Goal: Navigation & Orientation: Find specific page/section

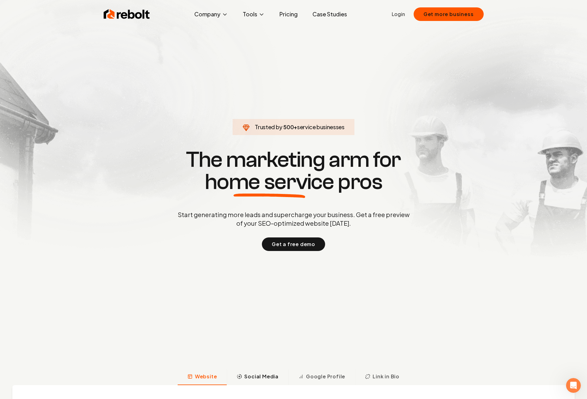
click at [269, 380] on span "Social Media" at bounding box center [261, 376] width 34 height 7
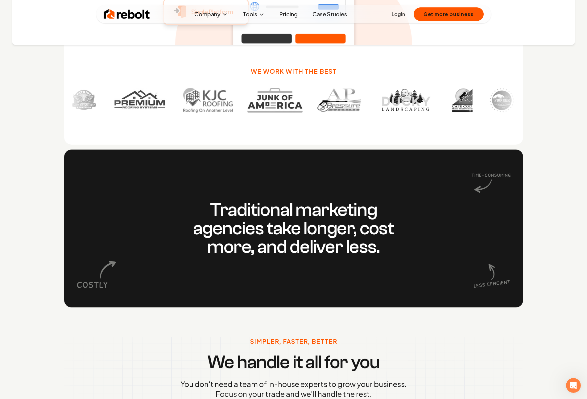
scroll to position [571, 0]
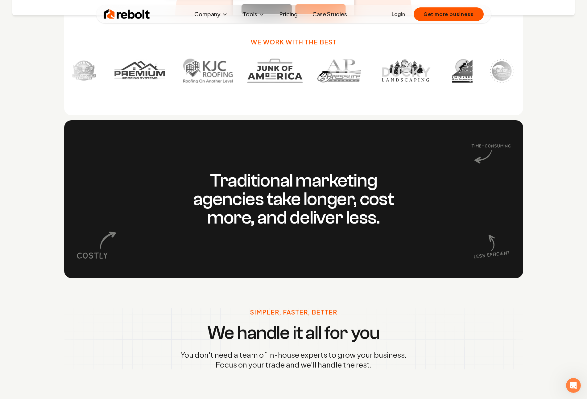
click at [488, 247] on icon at bounding box center [492, 247] width 40 height 40
drag, startPoint x: 495, startPoint y: 244, endPoint x: 326, endPoint y: 219, distance: 170.7
click at [495, 244] on icon at bounding box center [492, 247] width 40 height 40
click at [278, 211] on h3 "Traditional marketing agencies take longer, cost more, and deliver less." at bounding box center [293, 200] width 237 height 56
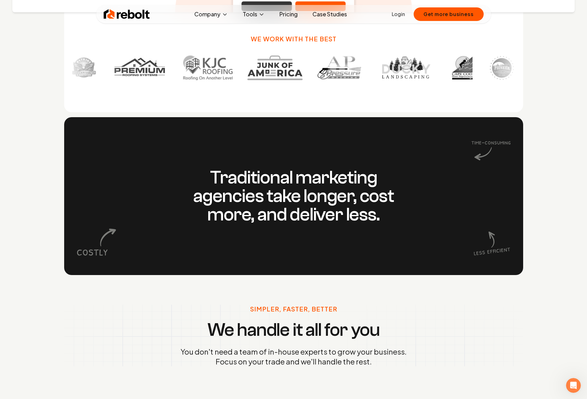
scroll to position [403, 0]
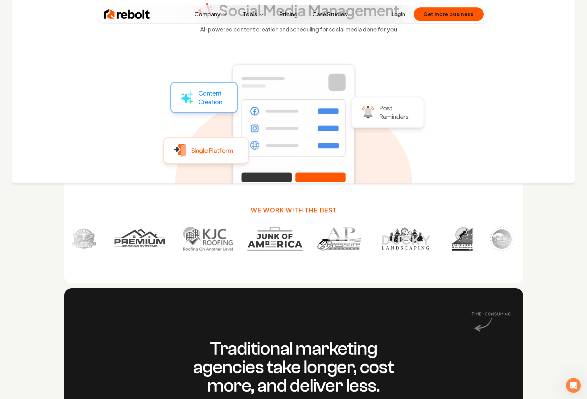
click at [284, 16] on link "Pricing" at bounding box center [289, 14] width 28 height 12
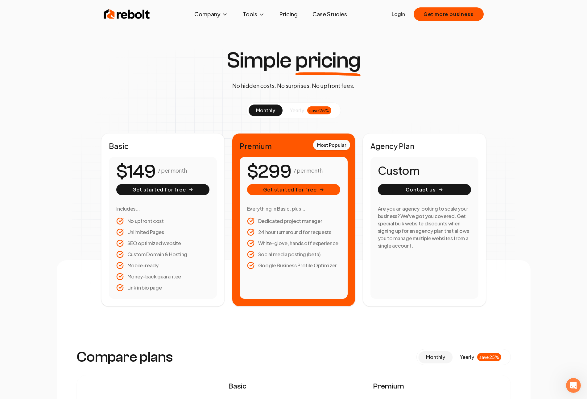
click at [292, 112] on span "yearly" at bounding box center [297, 110] width 14 height 7
click at [300, 15] on link "Pricing" at bounding box center [289, 14] width 28 height 12
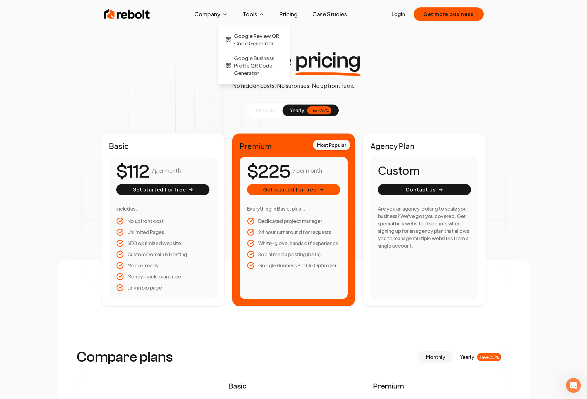
click at [248, 13] on button "Tools" at bounding box center [254, 14] width 32 height 12
click at [249, 39] on span "Google Review QR Code Generator" at bounding box center [258, 39] width 48 height 15
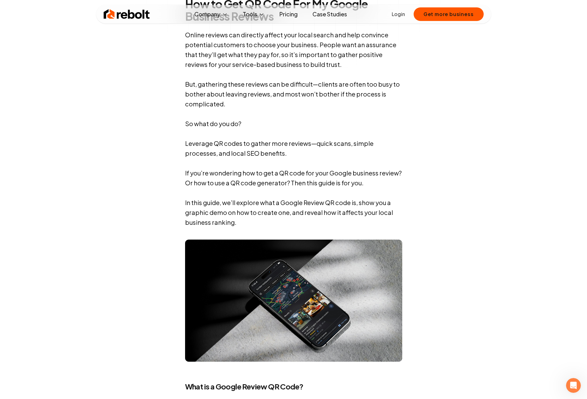
scroll to position [332, 0]
click at [200, 38] on span "About" at bounding box center [199, 35] width 15 height 7
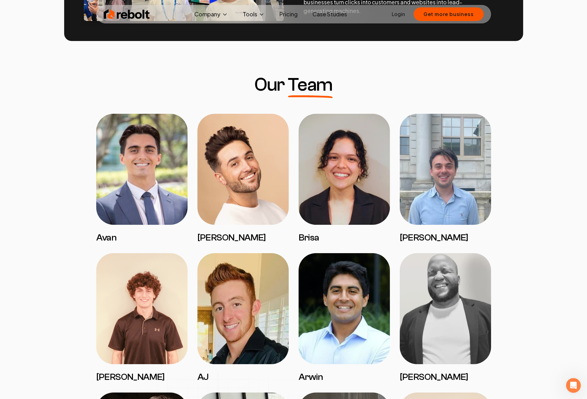
scroll to position [445, 0]
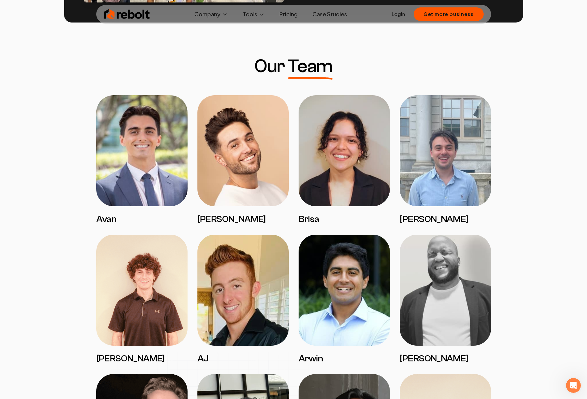
click at [181, 151] on img at bounding box center [141, 150] width 91 height 111
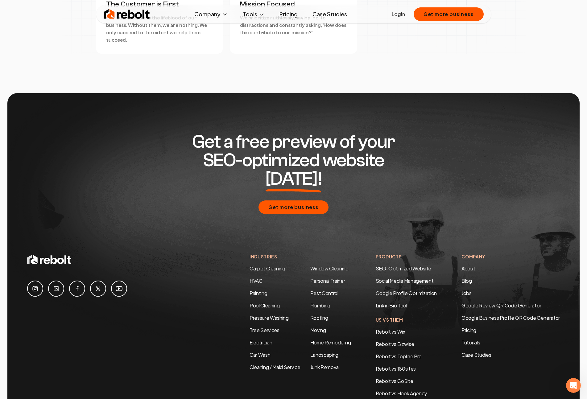
scroll to position [1763, 0]
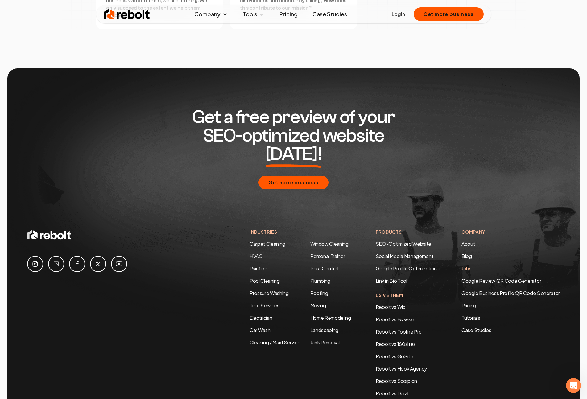
click at [467, 265] on link "Jobs" at bounding box center [467, 268] width 10 height 6
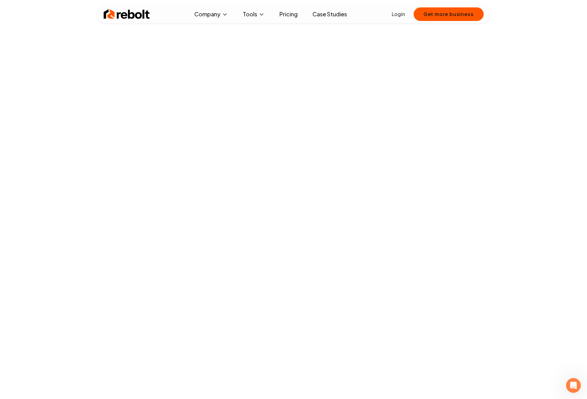
scroll to position [266, 0]
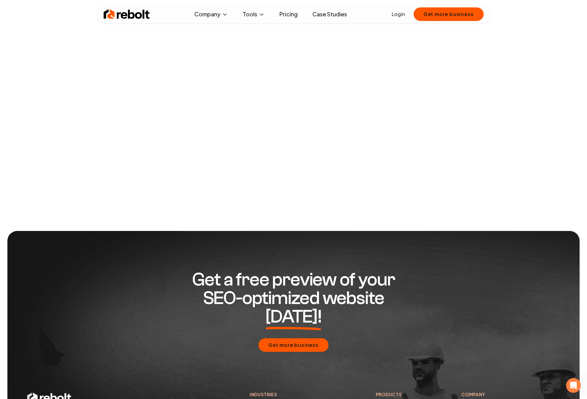
scroll to position [100, 0]
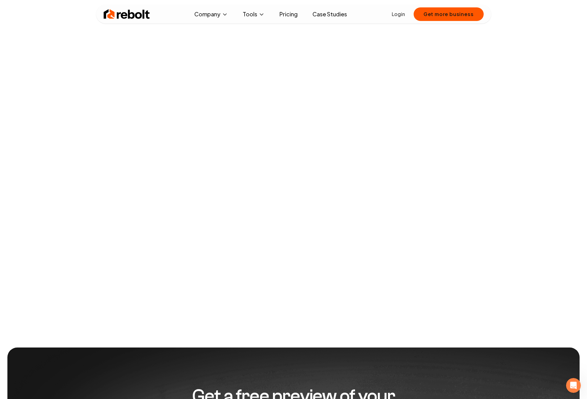
scroll to position [674, 0]
